Goal: Task Accomplishment & Management: Manage account settings

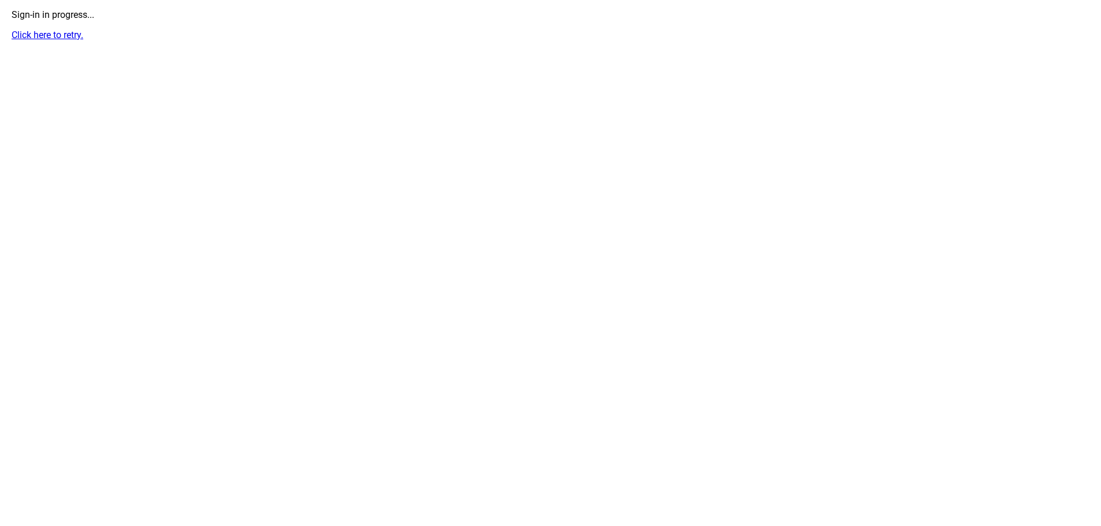
click at [526, 50] on html "Sign-in in progress... Click here to retry." at bounding box center [550, 25] width 1101 height 50
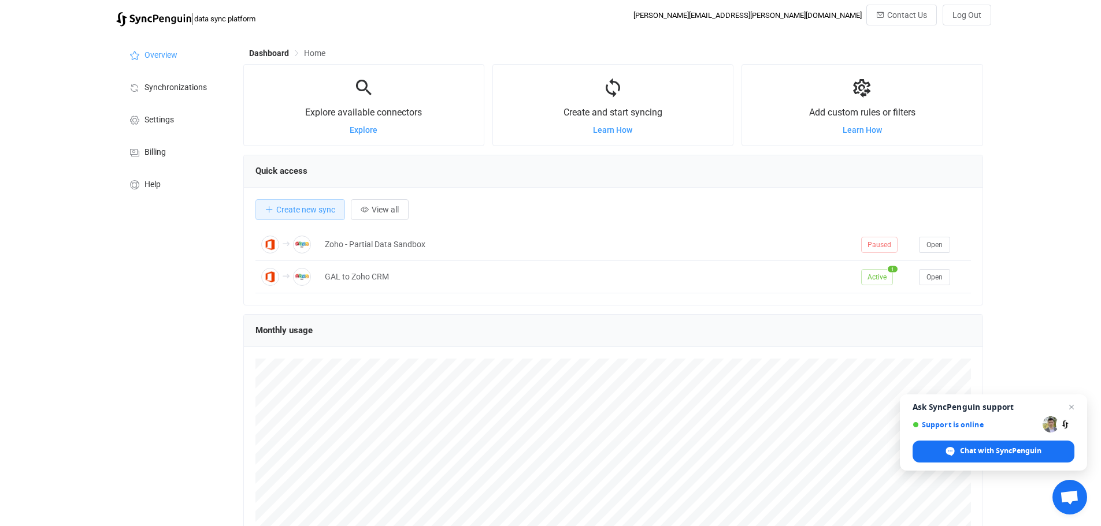
scroll to position [224, 740]
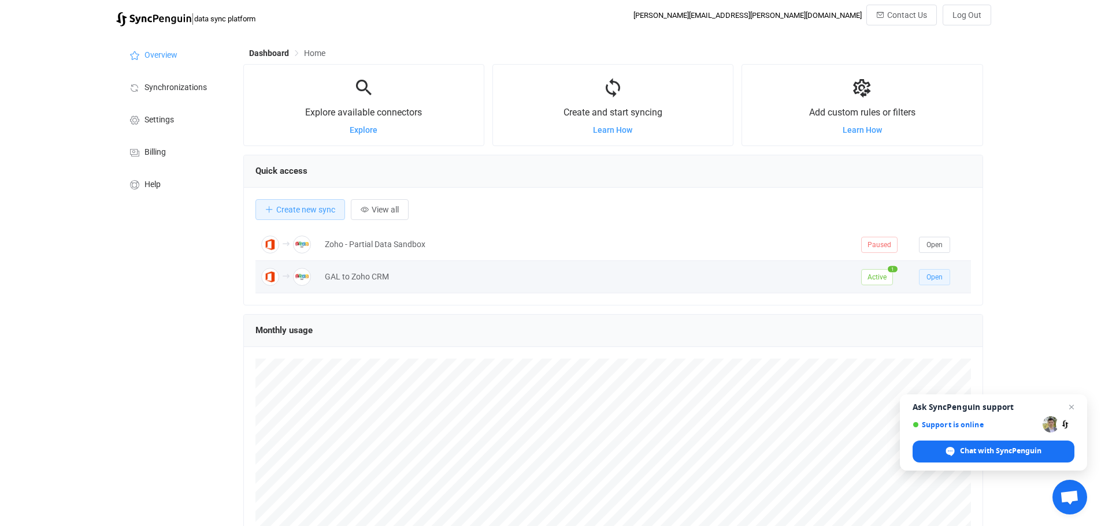
click at [933, 278] on span "Open" at bounding box center [934, 277] width 16 height 8
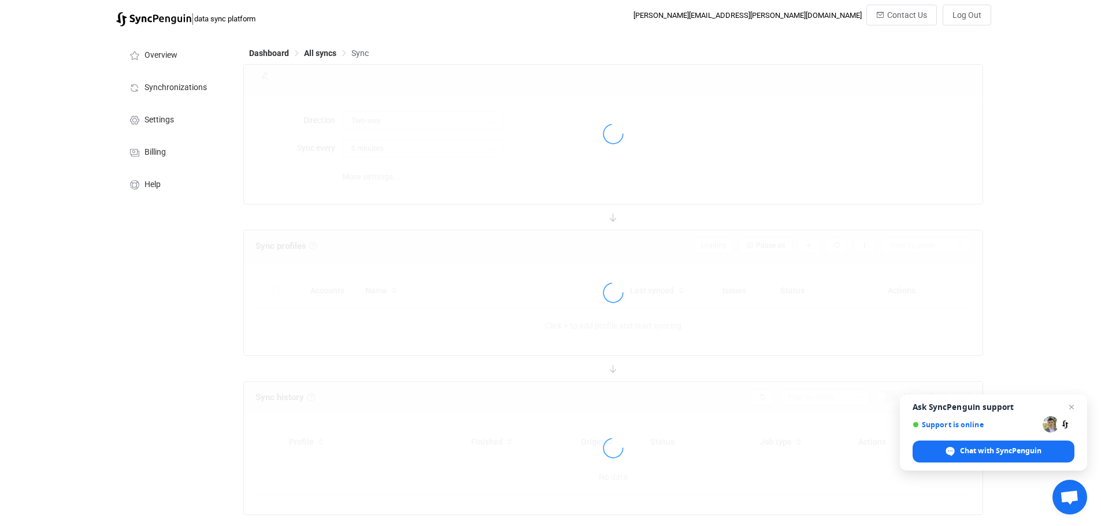
type input "Office 365 GAL → Zoho CRM"
type input "30 minutes"
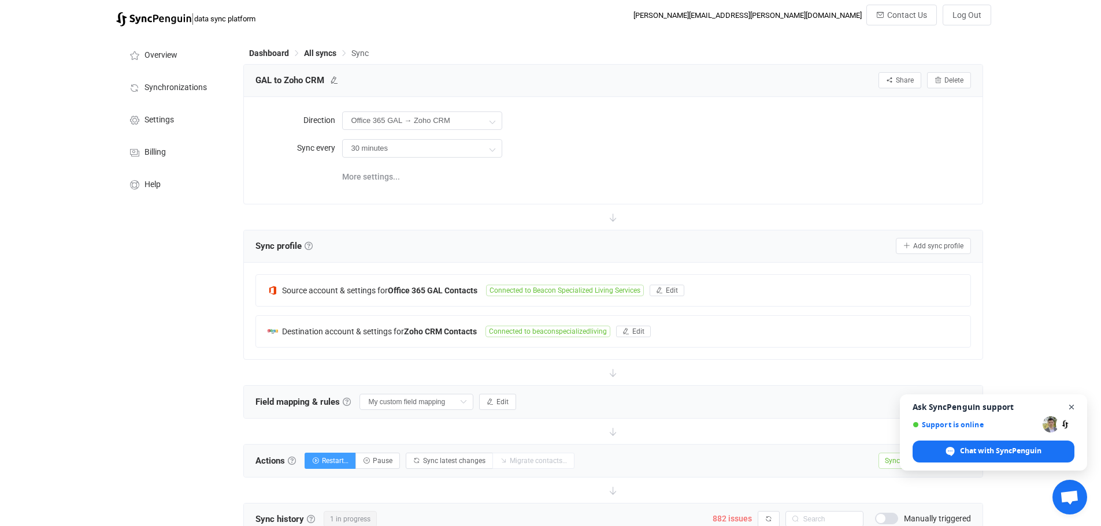
click at [1072, 406] on span "Close chat" at bounding box center [1071, 407] width 14 height 14
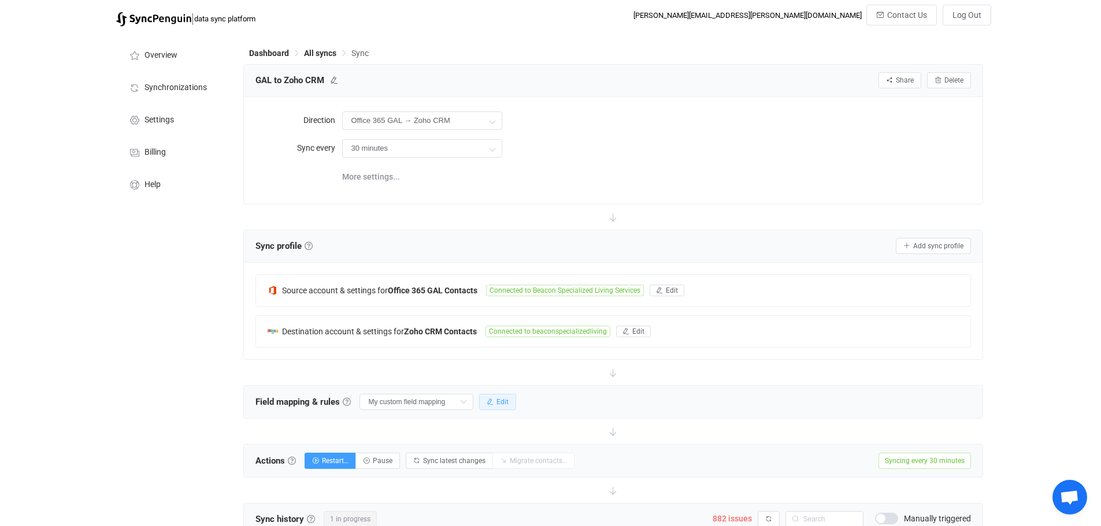
click at [498, 399] on span "Edit" at bounding box center [502, 402] width 12 height 8
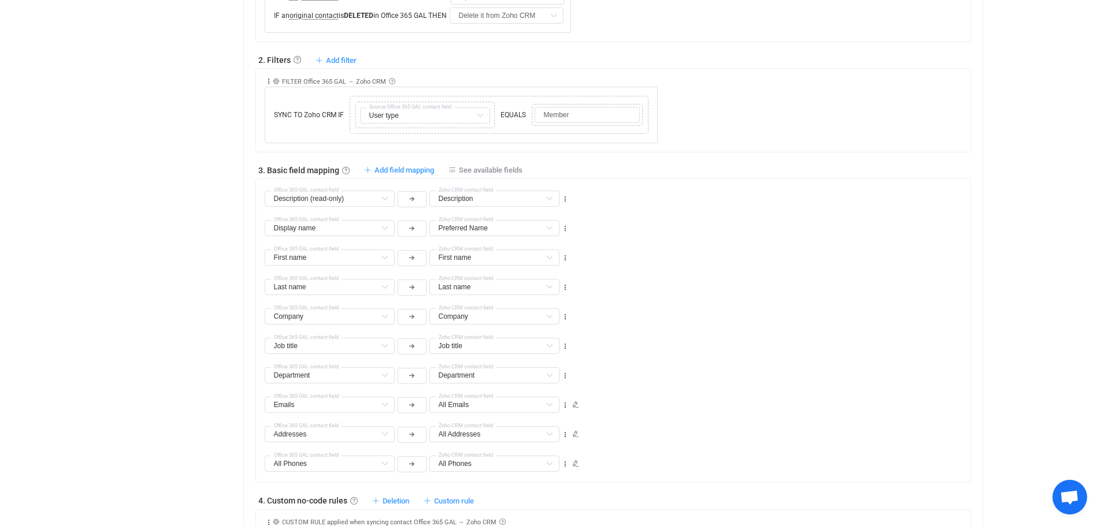
scroll to position [520, 0]
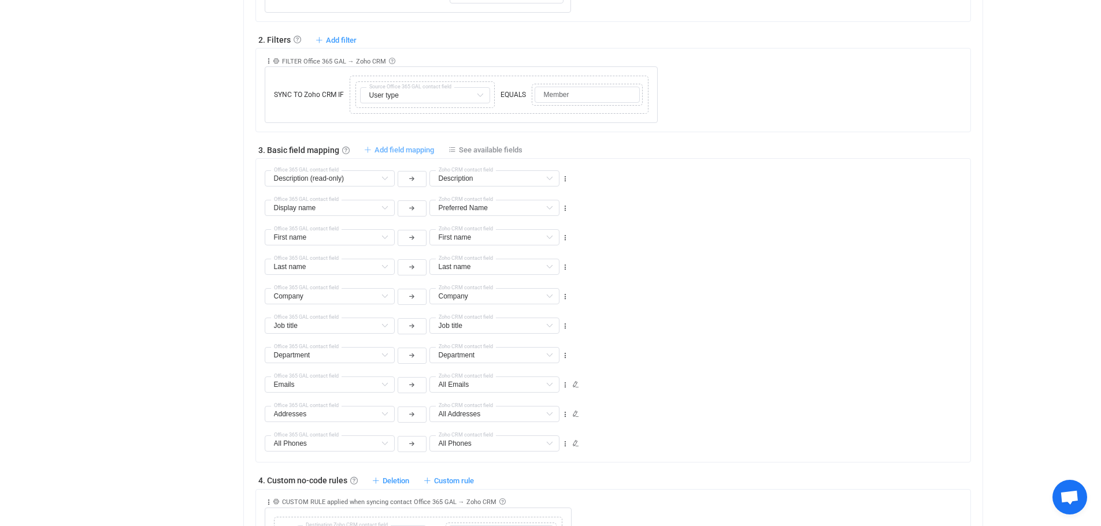
click at [389, 146] on span "Add field mapping" at bounding box center [404, 150] width 60 height 9
type input "Description (read-only)"
type input "Description"
type input "Display name"
type input "Preferred Name"
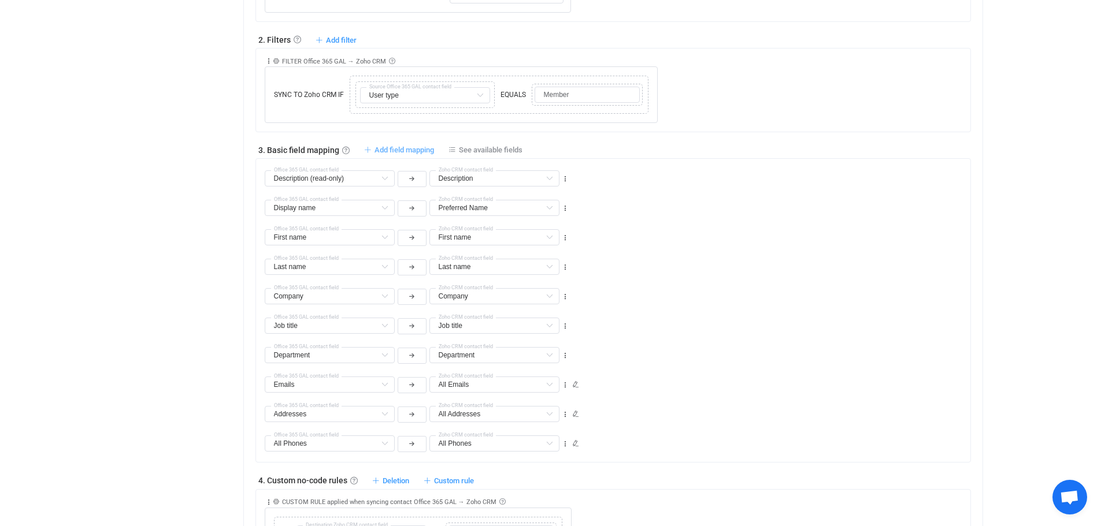
type input "First name"
type input "Last name"
type input "Company"
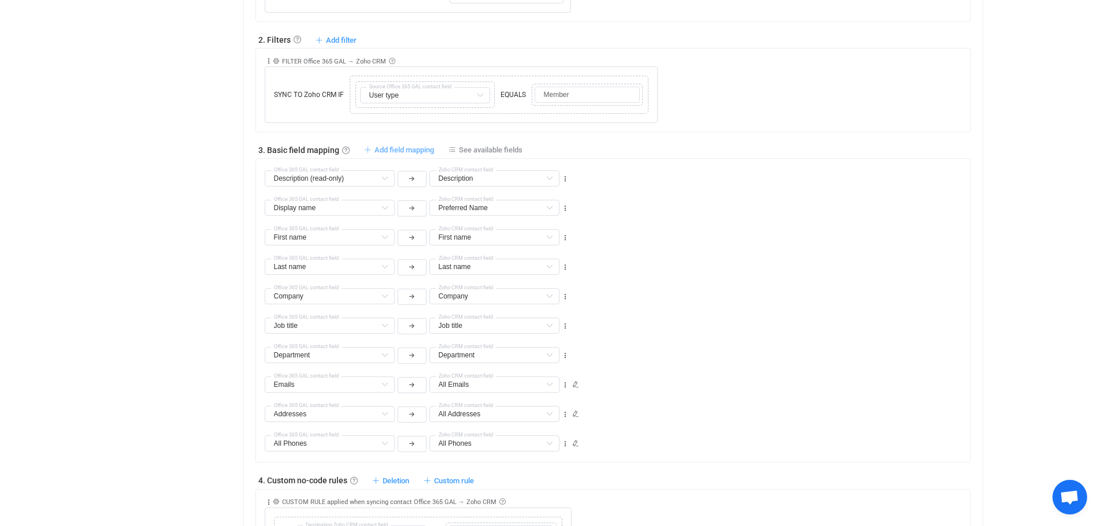
type input "Company"
type input "Job title"
type input "Department"
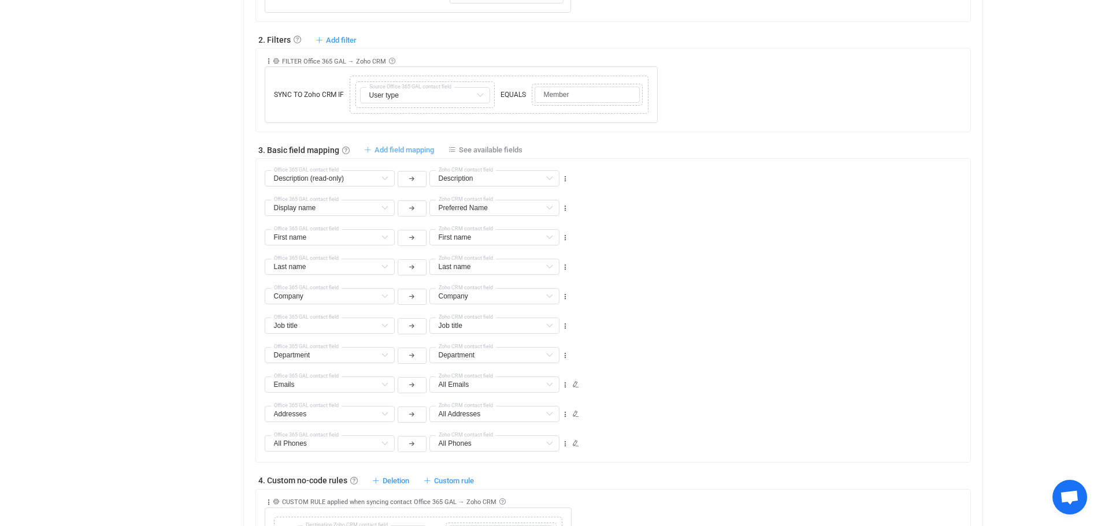
type input "Emails"
type input "All Emails"
type input "Addresses"
type input "All Addresses"
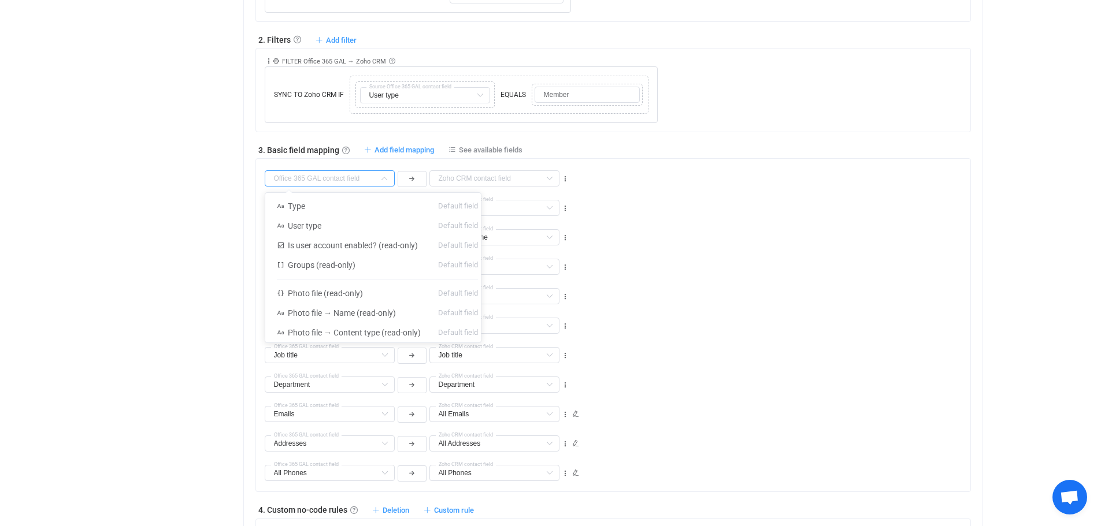
click at [373, 173] on input "text" at bounding box center [330, 178] width 130 height 16
click at [830, 297] on div "Last name Last name Default field Type Default field User type Default field Is…" at bounding box center [618, 291] width 706 height 29
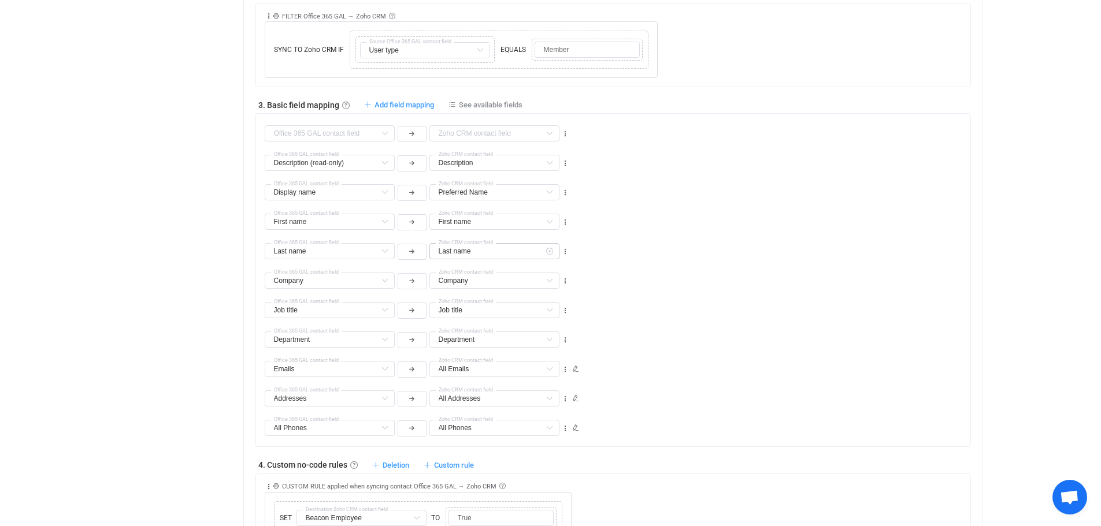
scroll to position [578, 0]
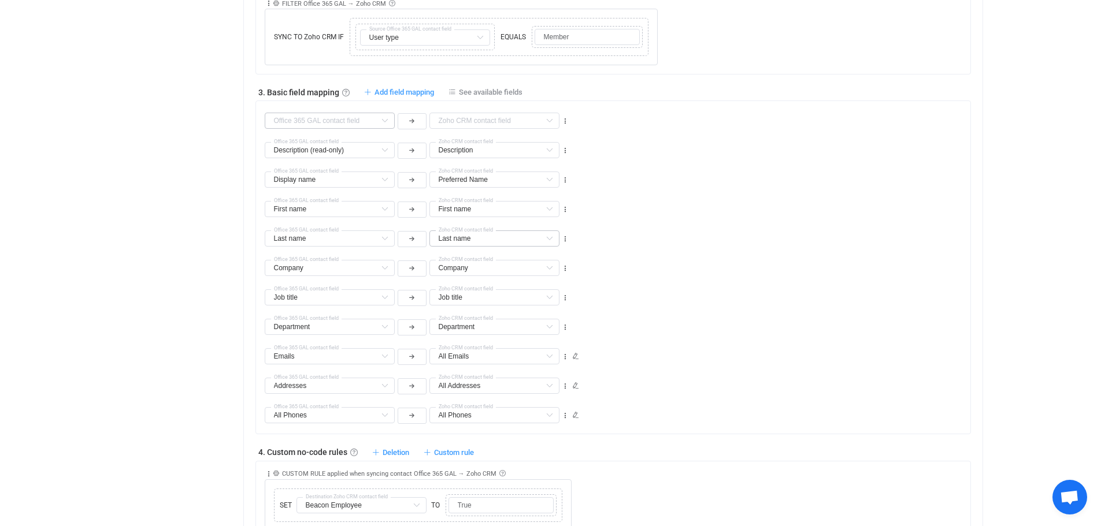
click at [380, 116] on icon at bounding box center [384, 121] width 14 height 16
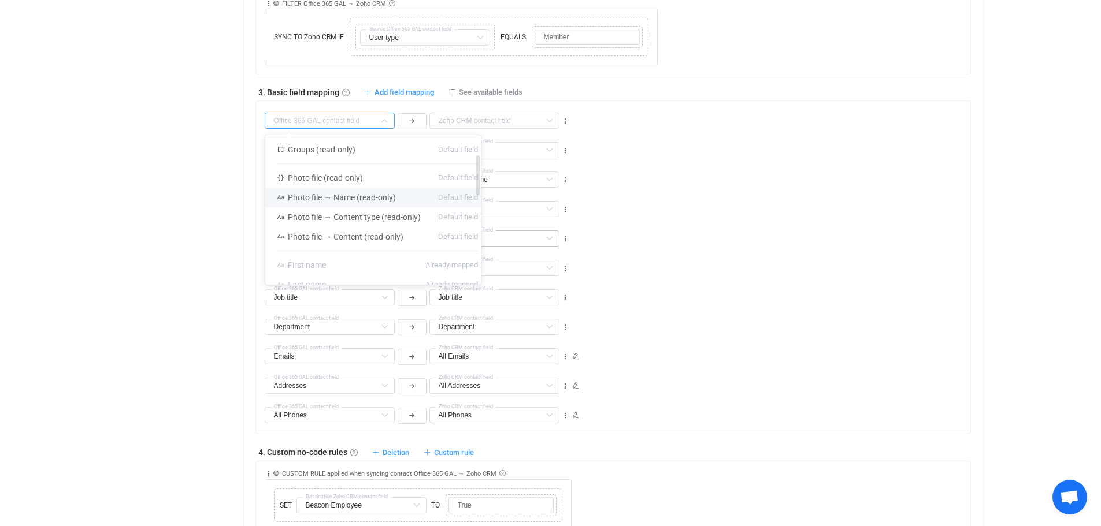
scroll to position [116, 0]
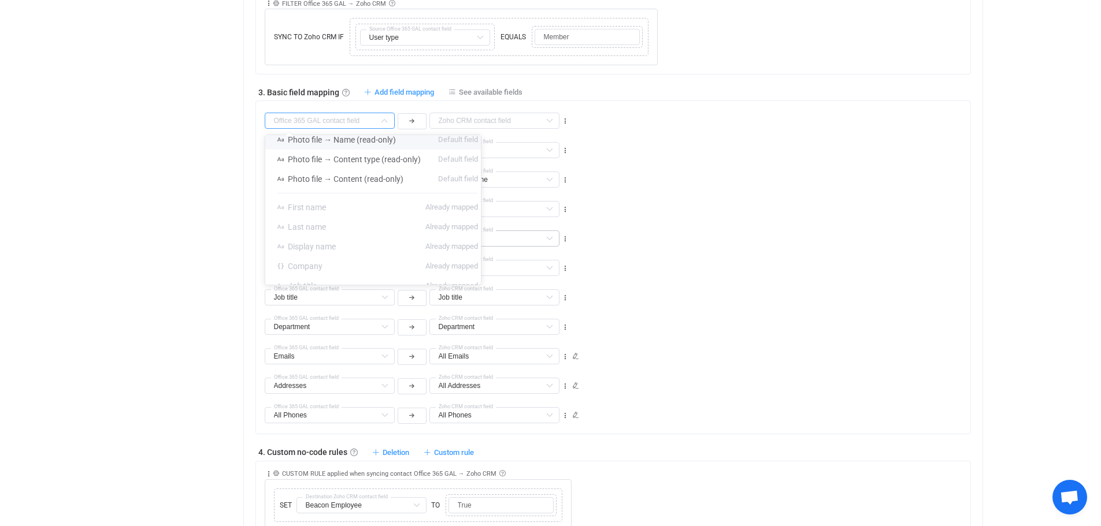
click at [805, 170] on div "Display name Display name Default field Type Default field User type Default fi…" at bounding box center [618, 174] width 706 height 29
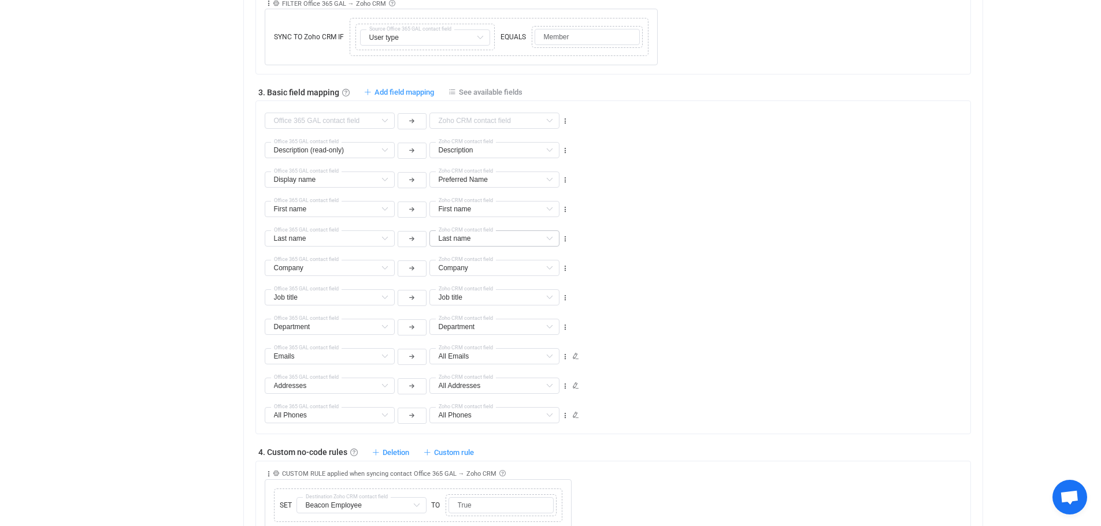
click at [802, 200] on div "First name First name Default field Type Default field User type Default field …" at bounding box center [618, 204] width 706 height 29
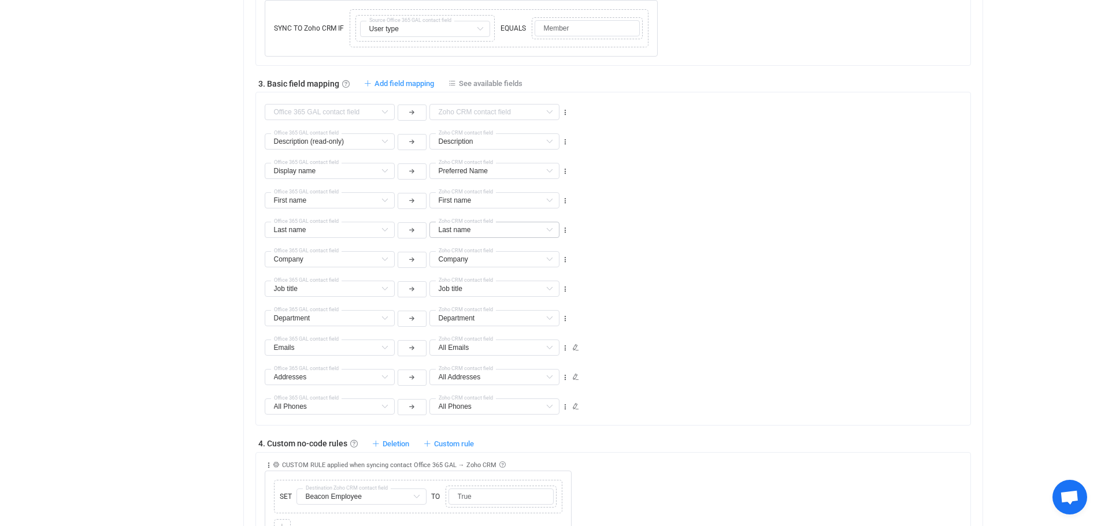
scroll to position [520, 0]
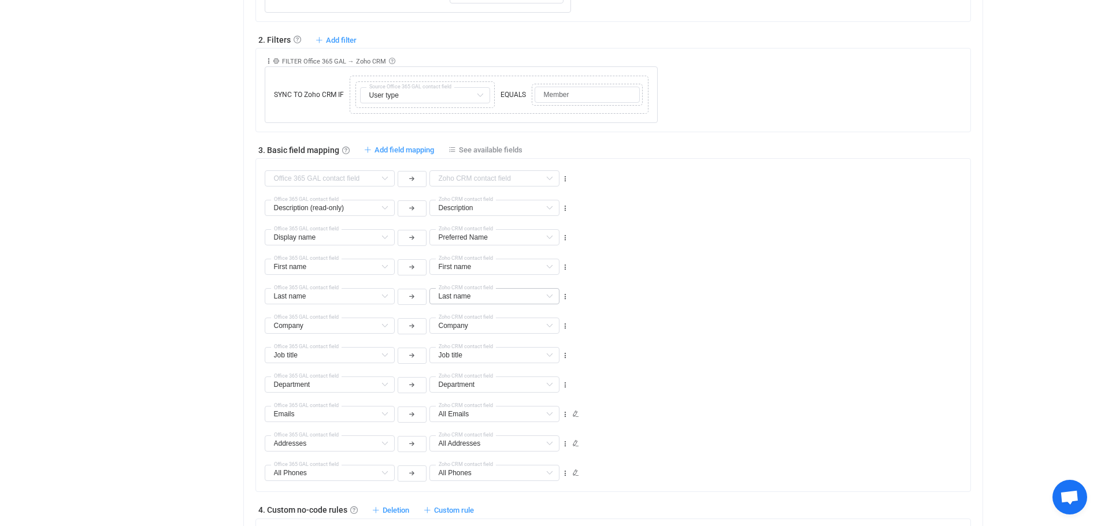
drag, startPoint x: 944, startPoint y: 247, endPoint x: 881, endPoint y: 248, distance: 63.0
click at [944, 247] on div "First name First name Default field Type Default field User type Default field …" at bounding box center [618, 261] width 706 height 29
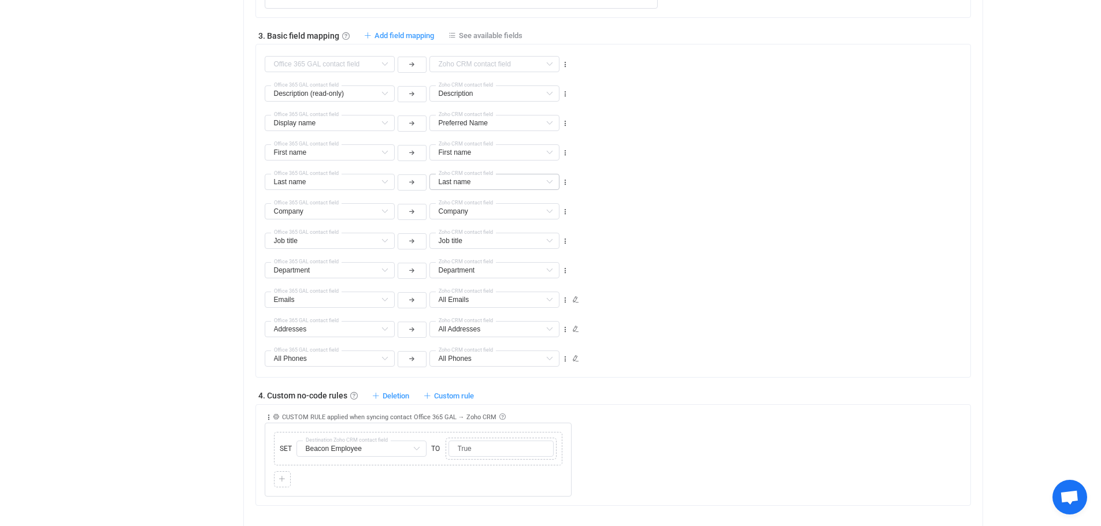
scroll to position [636, 0]
click at [373, 58] on input "text" at bounding box center [330, 63] width 130 height 16
click at [91, 137] on div "| data sync platform [PERSON_NAME][EMAIL_ADDRESS][PERSON_NAME][DOMAIN_NAME] Con…" at bounding box center [550, 220] width 1101 height 1702
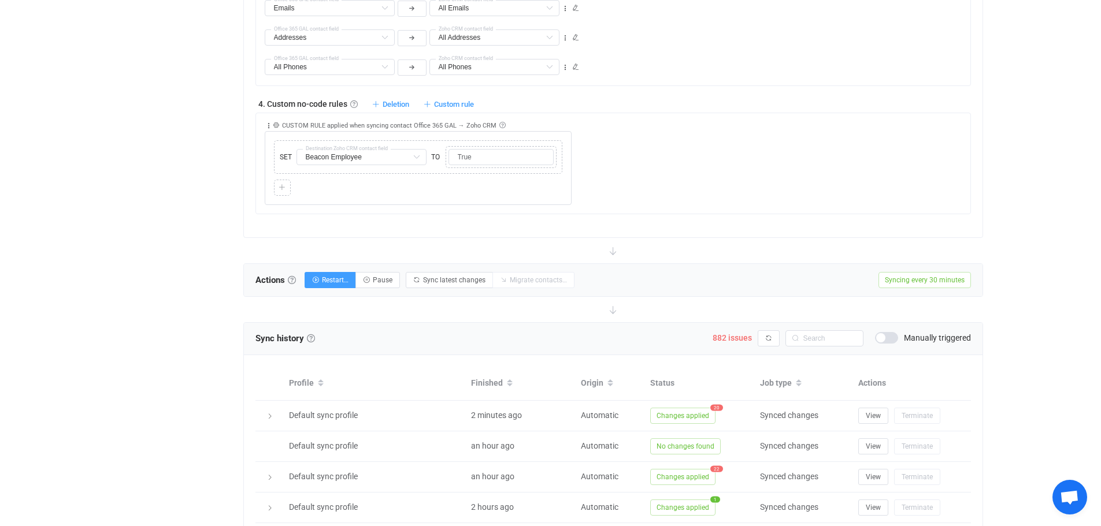
scroll to position [1098, 0]
